Goal: Task Accomplishment & Management: Use online tool/utility

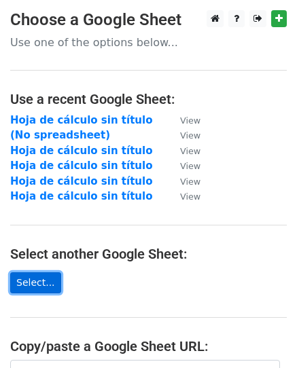
click at [24, 287] on link "Select..." at bounding box center [35, 283] width 51 height 21
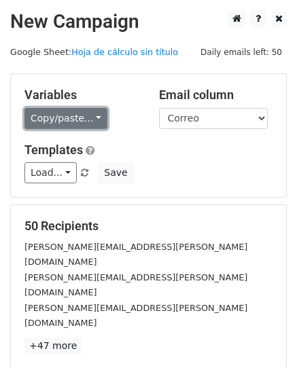
click at [87, 112] on link "Copy/paste..." at bounding box center [65, 118] width 83 height 21
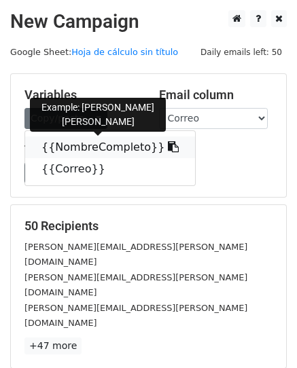
click at [107, 150] on link "{{NombreCompleto}}" at bounding box center [110, 148] width 170 height 22
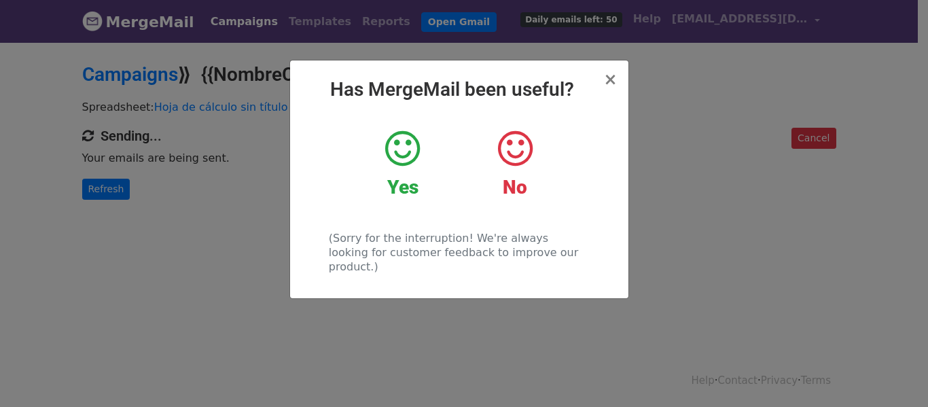
click at [418, 182] on strong "Yes" at bounding box center [402, 187] width 31 height 22
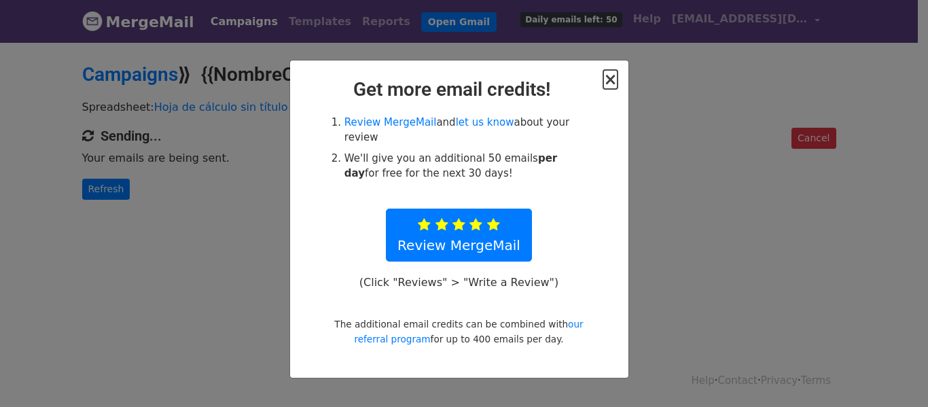
click at [616, 76] on span "×" at bounding box center [610, 79] width 14 height 19
